Goal: Information Seeking & Learning: Learn about a topic

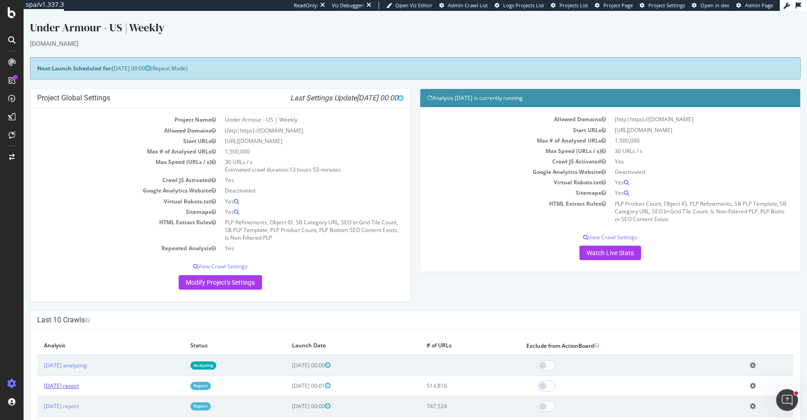
click at [79, 386] on link "[DATE] report" at bounding box center [61, 385] width 35 height 8
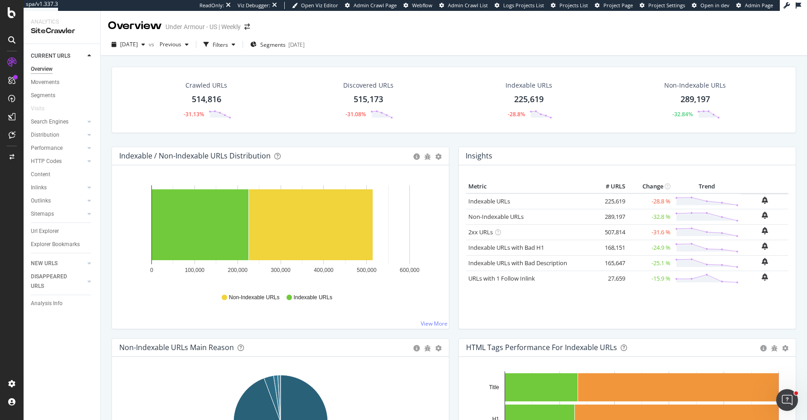
click at [104, 134] on div "Crawled URLs 514,816 -31.13% Discovered URLs 515,173 -31.08% Indexable URLs 225…" at bounding box center [454, 260] width 707 height 409
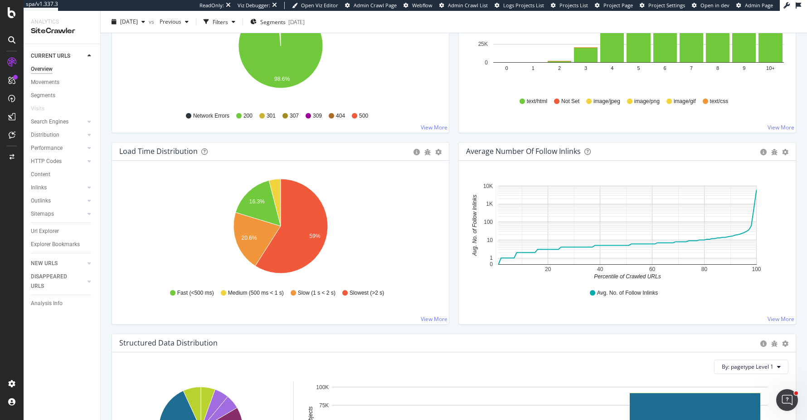
scroll to position [576, 0]
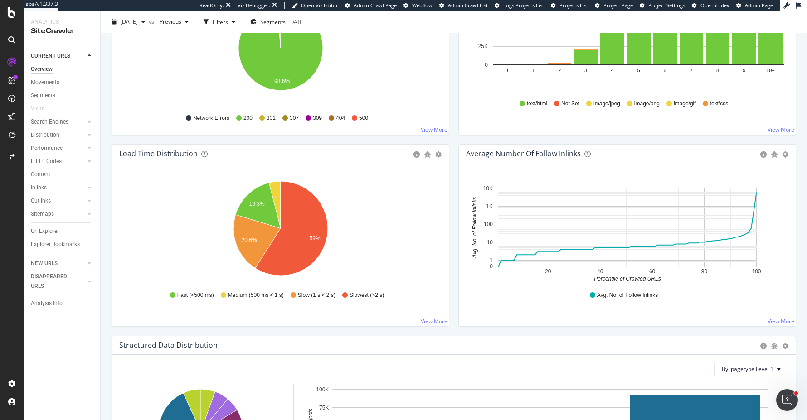
click at [104, 232] on div "Overview Under Armour - [GEOGRAPHIC_DATA] | Weekly [DATE] vs Previous Filters S…" at bounding box center [454, 215] width 707 height 409
click at [49, 231] on div "Url Explorer" at bounding box center [45, 231] width 28 height 10
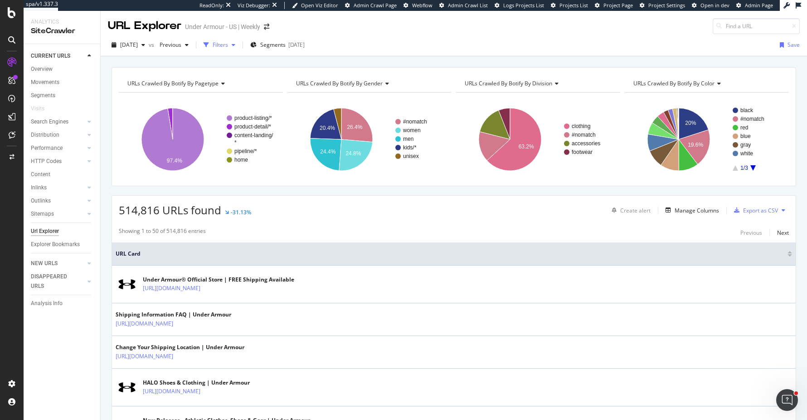
click at [228, 46] on div "Filters" at bounding box center [220, 45] width 15 height 8
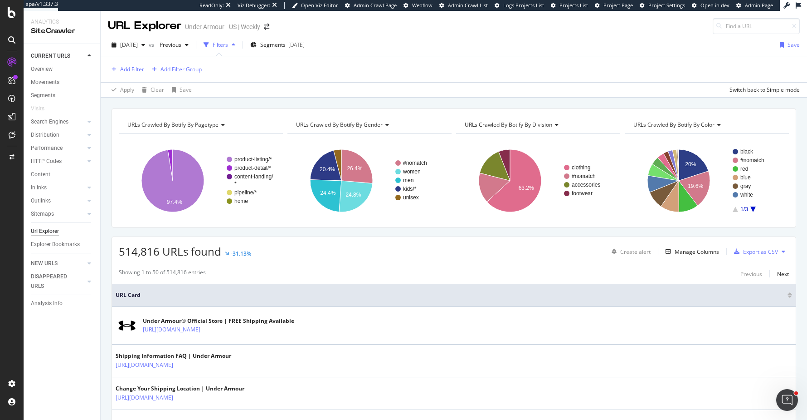
click at [228, 46] on div "Filters" at bounding box center [220, 45] width 15 height 8
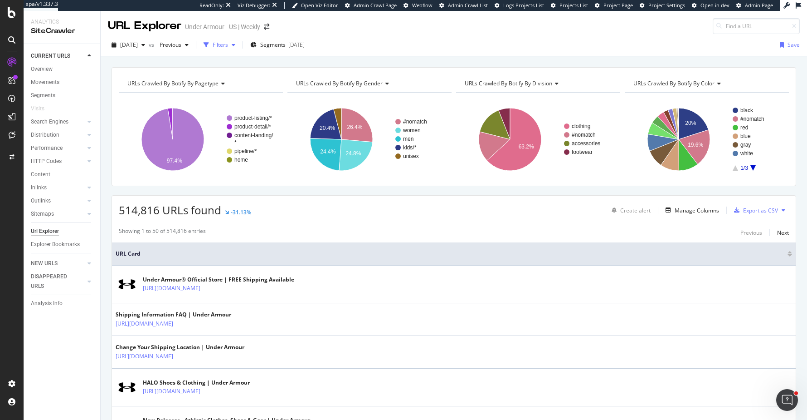
click at [228, 46] on div "Filters" at bounding box center [220, 45] width 15 height 8
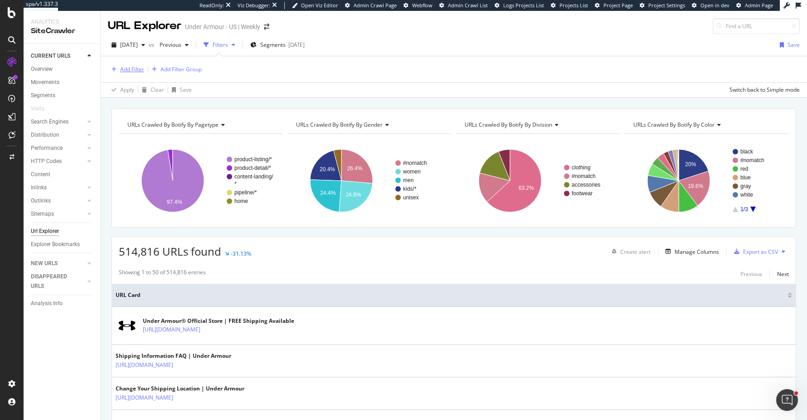
click at [118, 71] on div "button" at bounding box center [114, 69] width 12 height 5
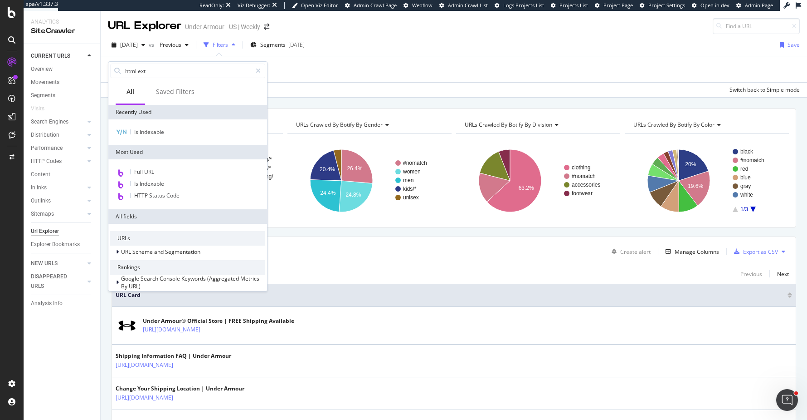
type input "html extr"
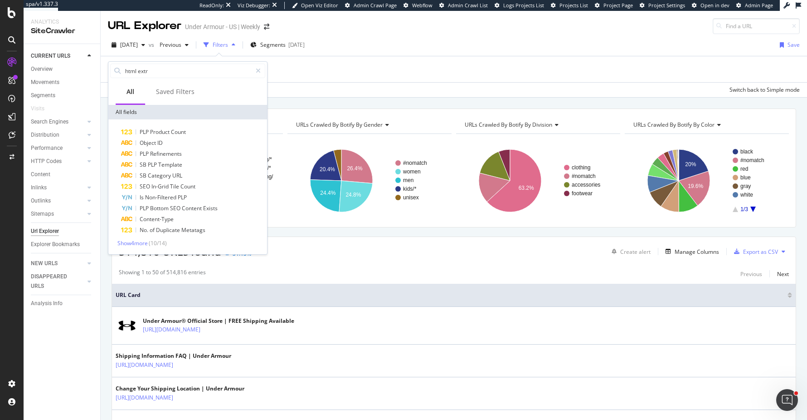
click at [434, 43] on div "[DATE] vs Previous Filters Segments [DATE] Save" at bounding box center [454, 47] width 707 height 18
